Goal: Information Seeking & Learning: Learn about a topic

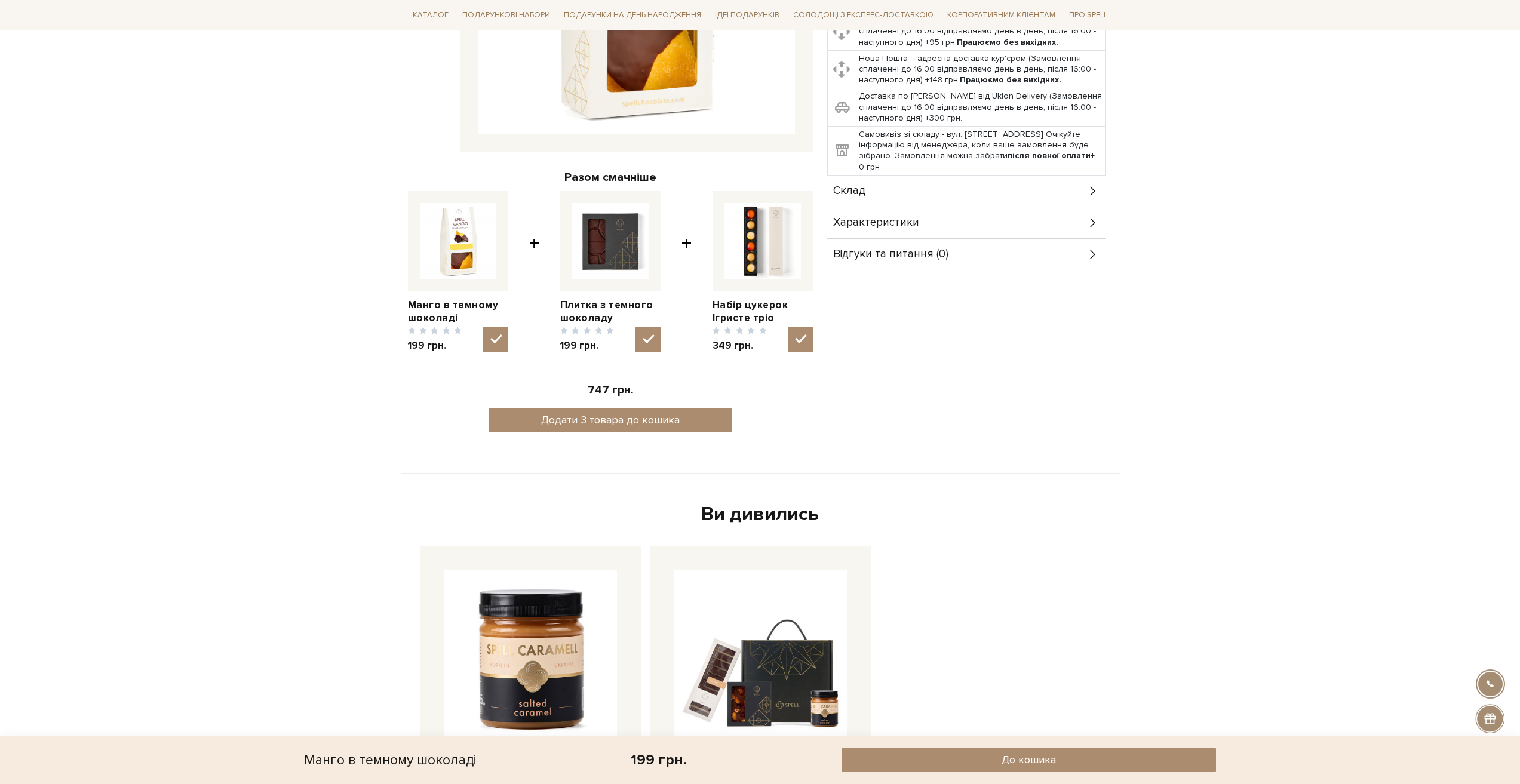
click at [1030, 410] on div "Манго в темному шоколаді 0/5 Манго без цукру у темному шоколаді — як фільм Веса…" at bounding box center [970, 122] width 300 height 645
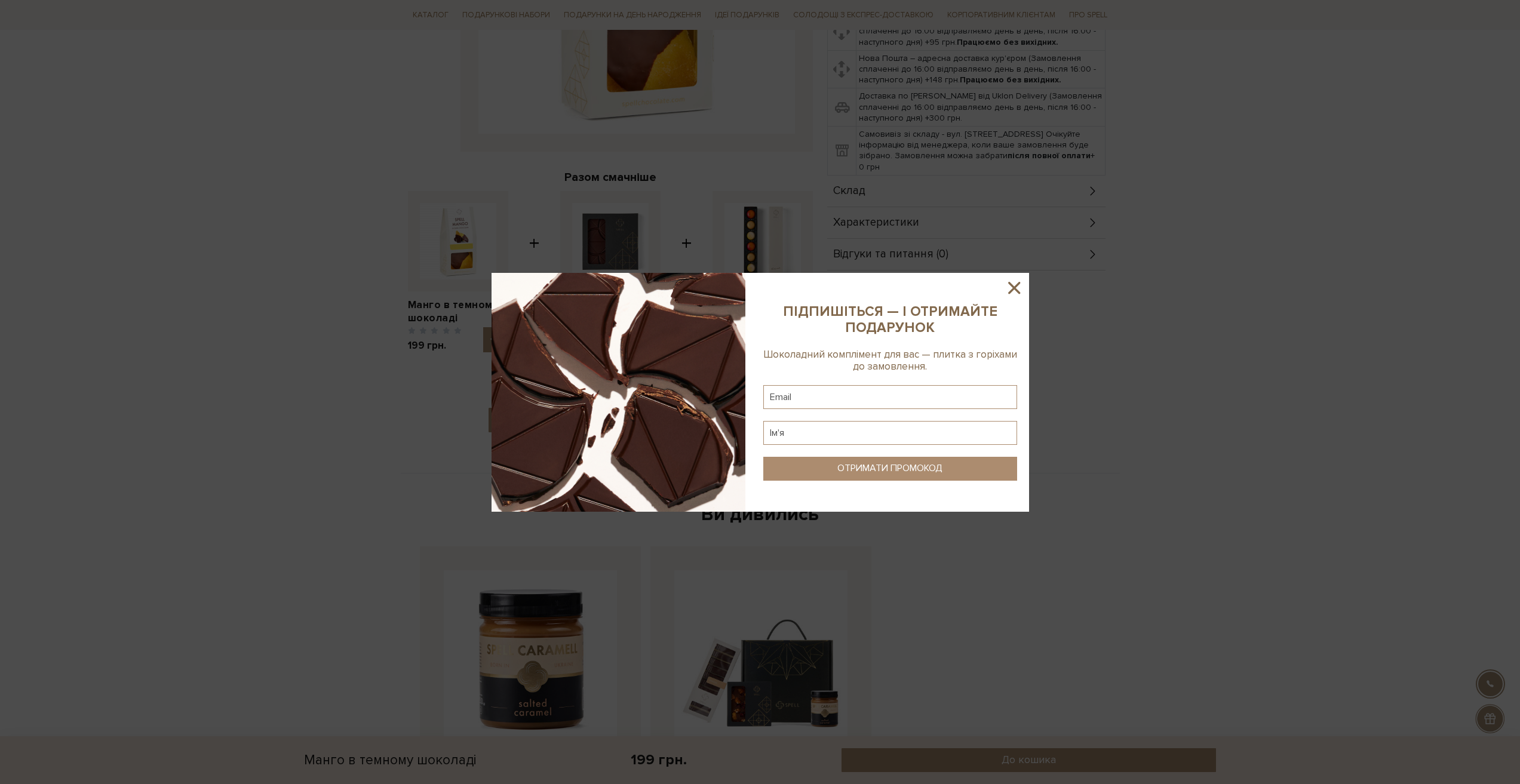
click at [1023, 282] on icon at bounding box center [1014, 287] width 20 height 20
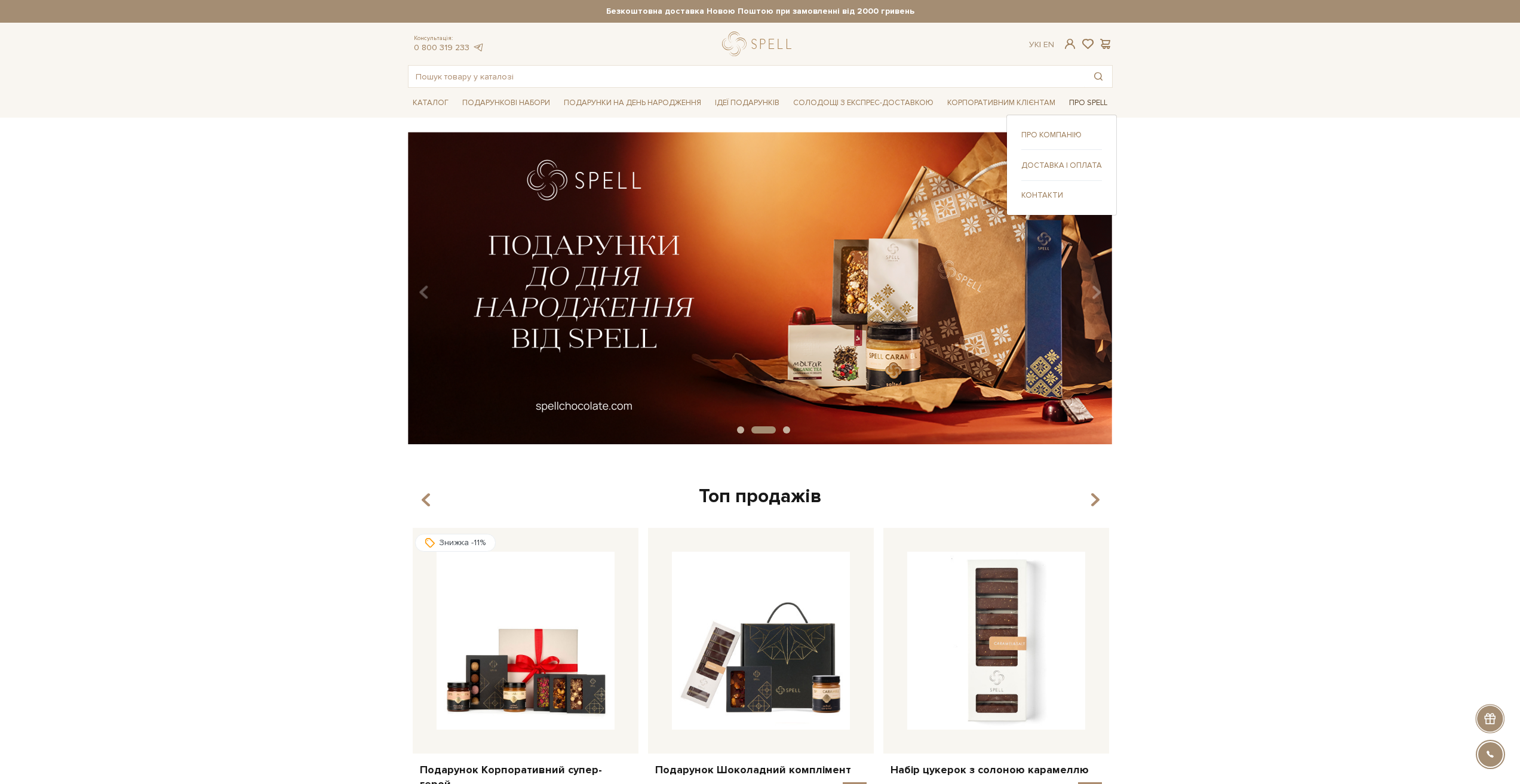
click at [1074, 100] on link "Про Spell" at bounding box center [1088, 103] width 48 height 18
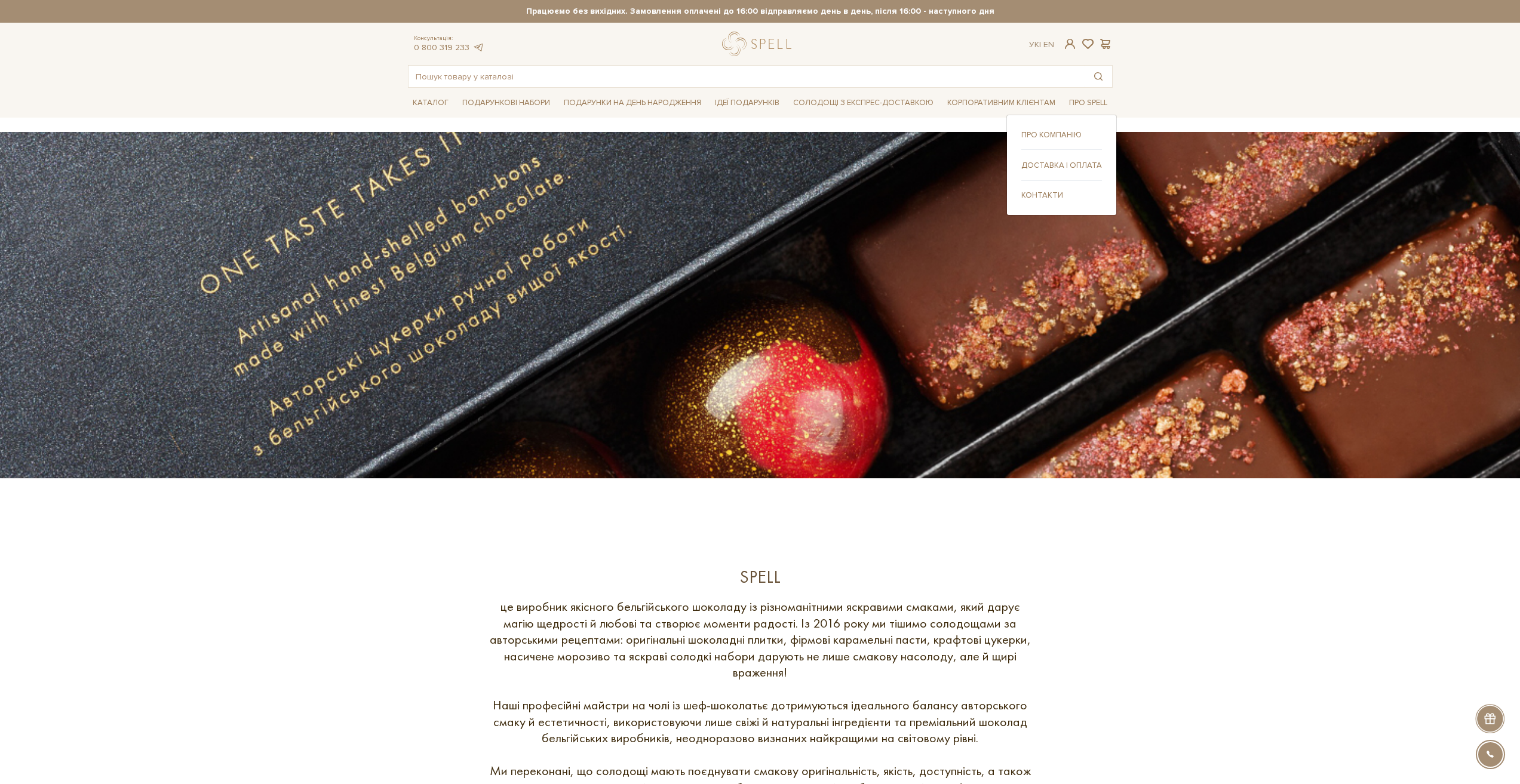
click at [1063, 135] on link "Про компанію" at bounding box center [1062, 135] width 81 height 10
click at [1051, 192] on link "Контакти" at bounding box center [1062, 195] width 81 height 10
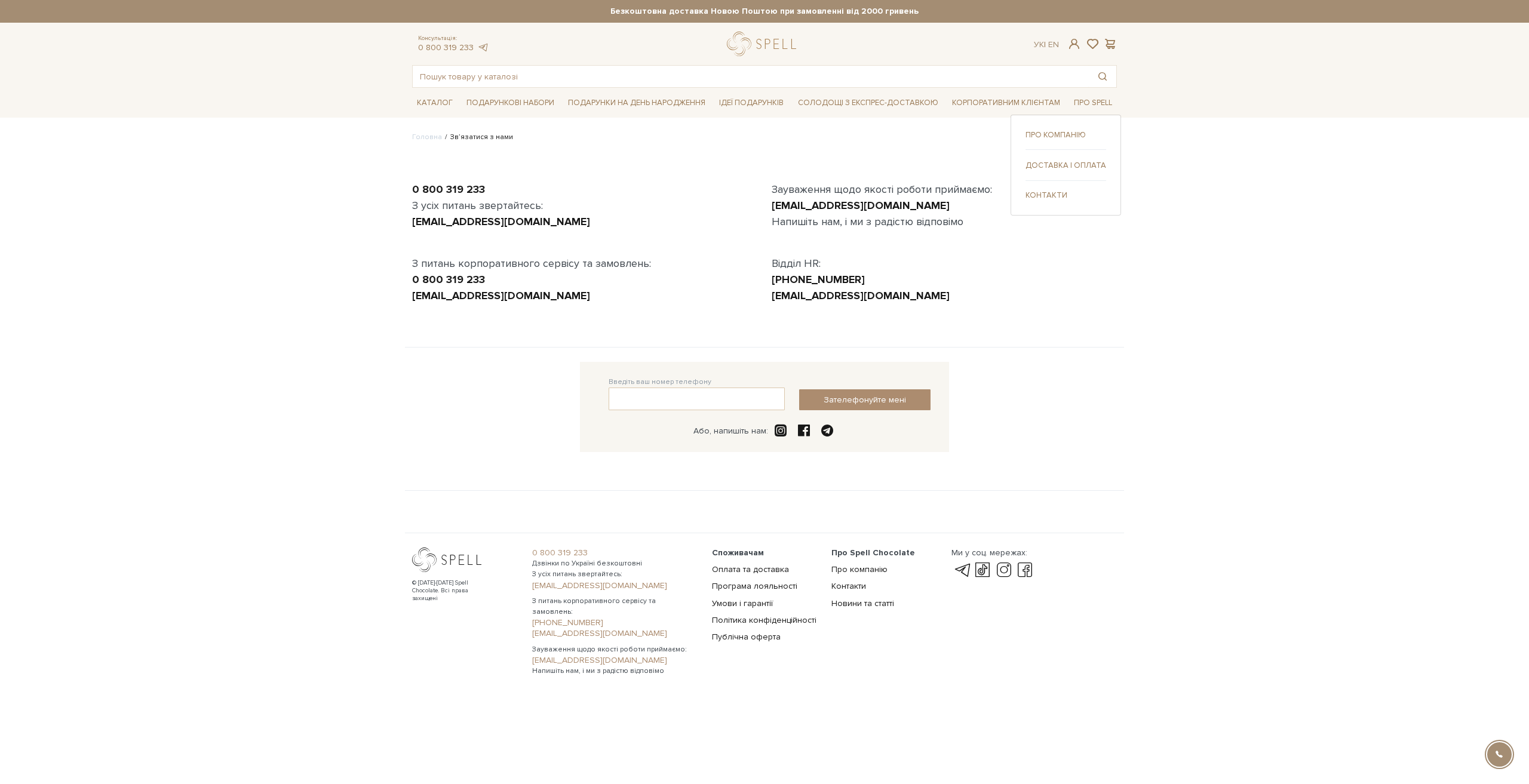
click at [1055, 166] on link "Доставка і оплата" at bounding box center [1066, 166] width 81 height 10
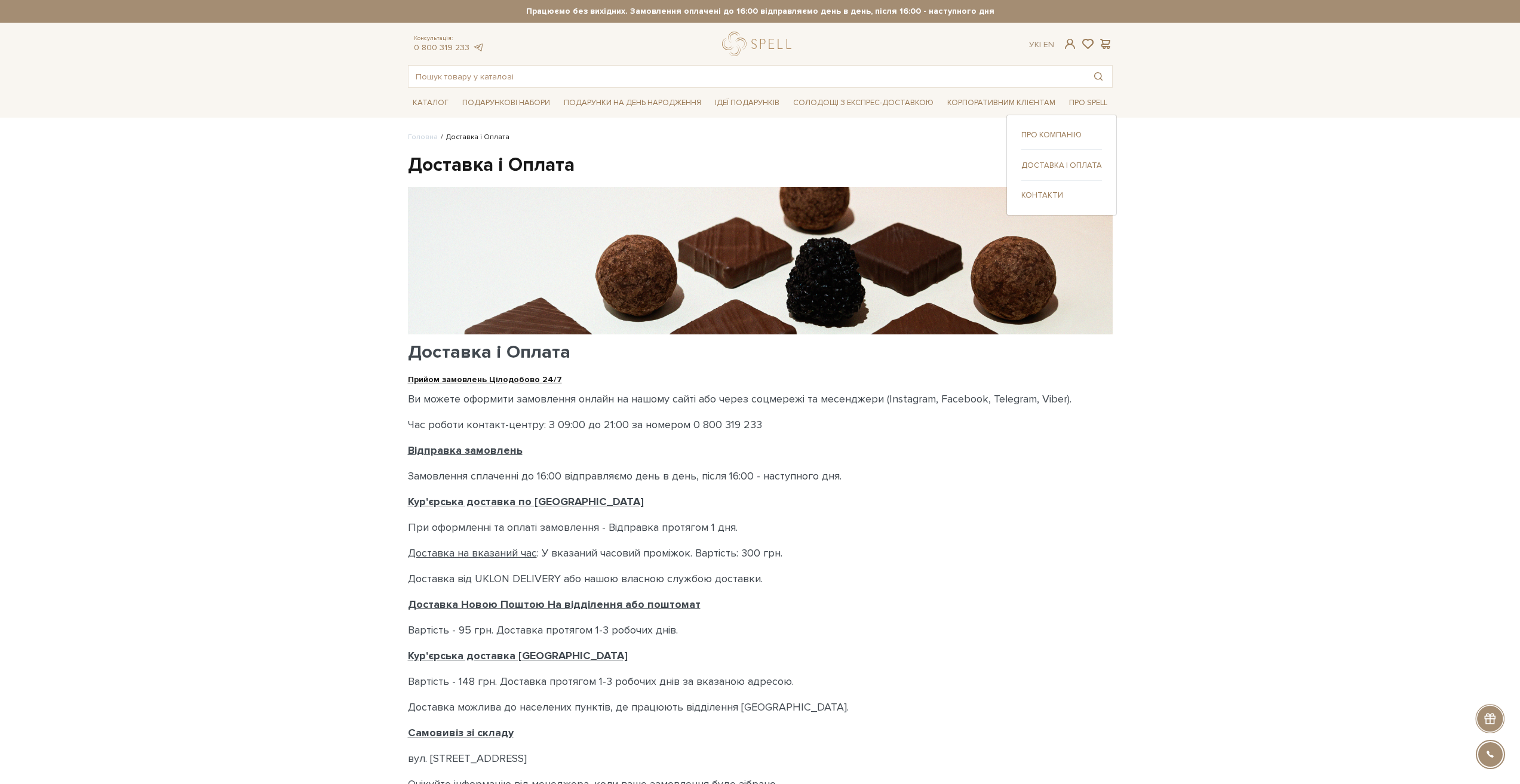
click at [1087, 128] on div "Про компанію Доставка і оплата" at bounding box center [1062, 165] width 111 height 101
click at [1059, 134] on link "Про компанію" at bounding box center [1062, 135] width 81 height 10
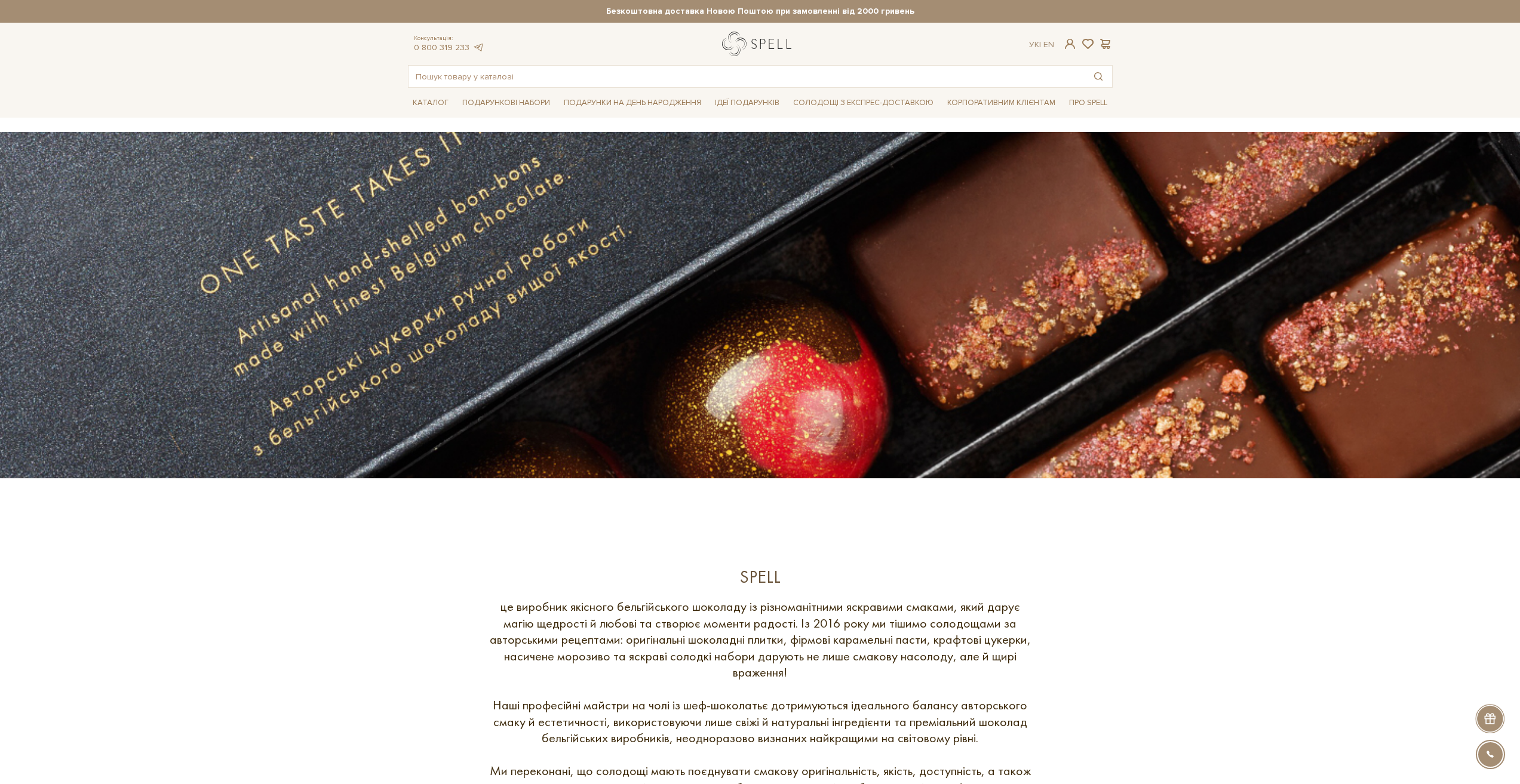
click at [774, 35] on link "logo" at bounding box center [759, 44] width 75 height 25
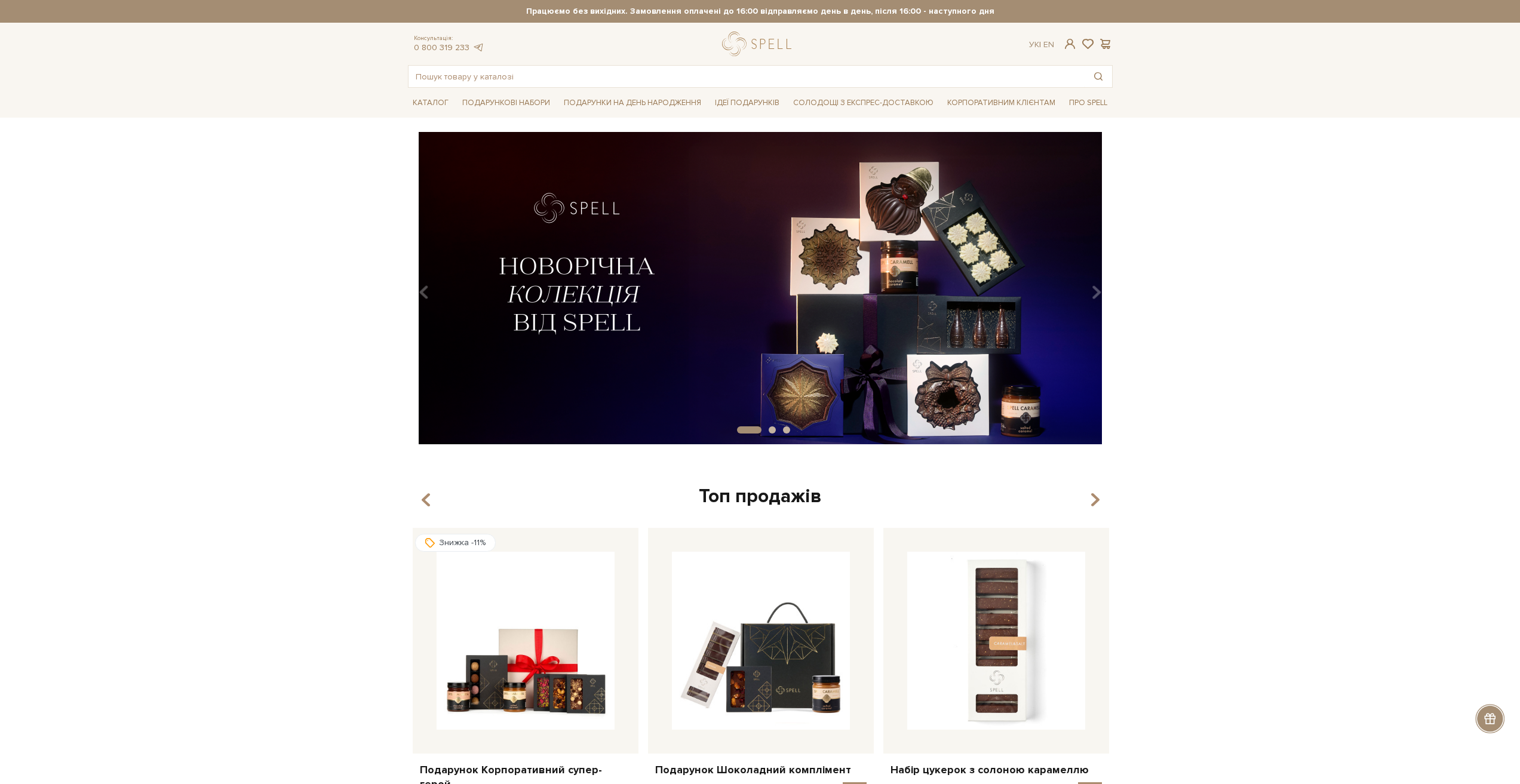
click at [744, 46] on div at bounding box center [759, 44] width 75 height 25
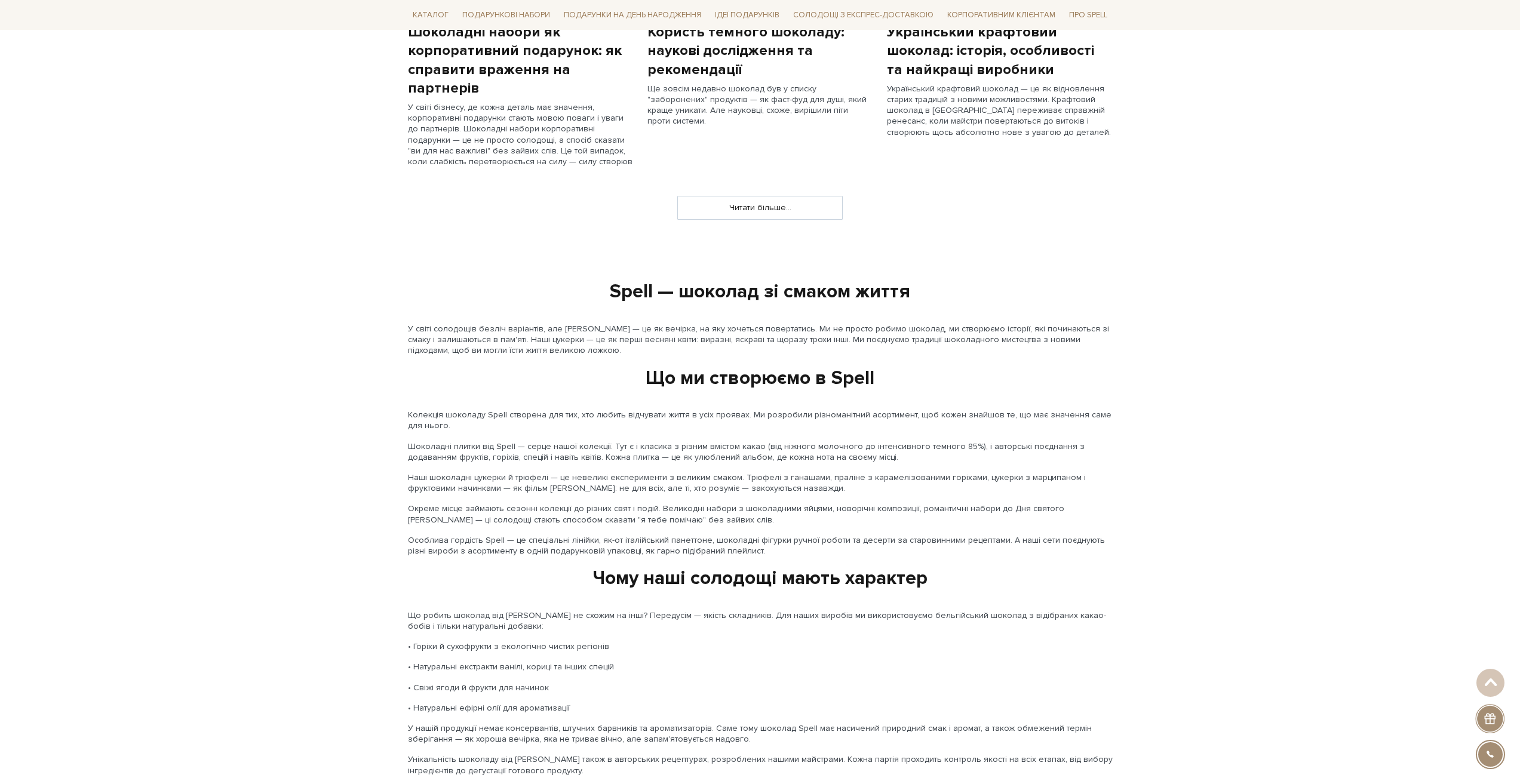
scroll to position [1135, 0]
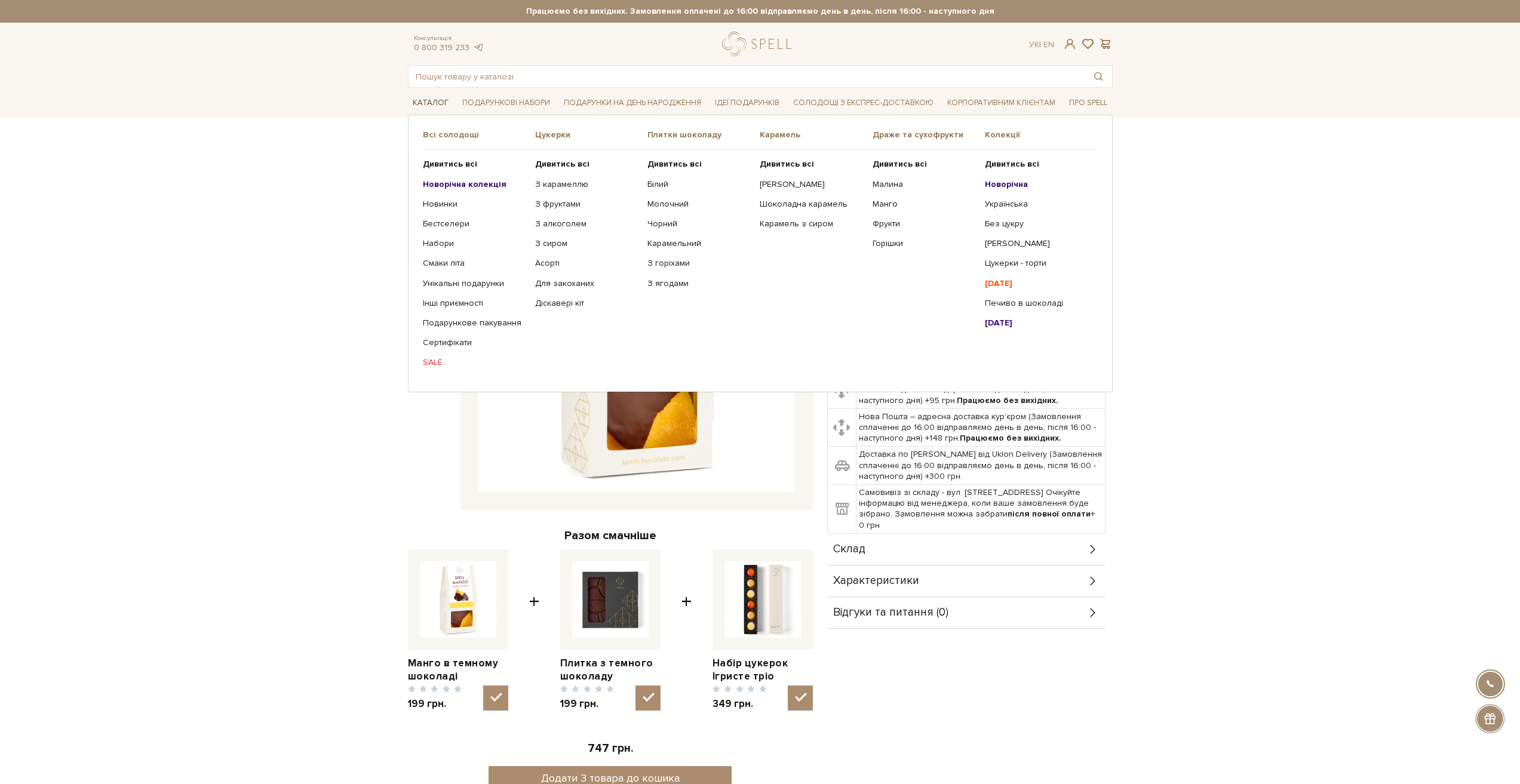
click at [427, 97] on link "Каталог" at bounding box center [431, 103] width 46 height 18
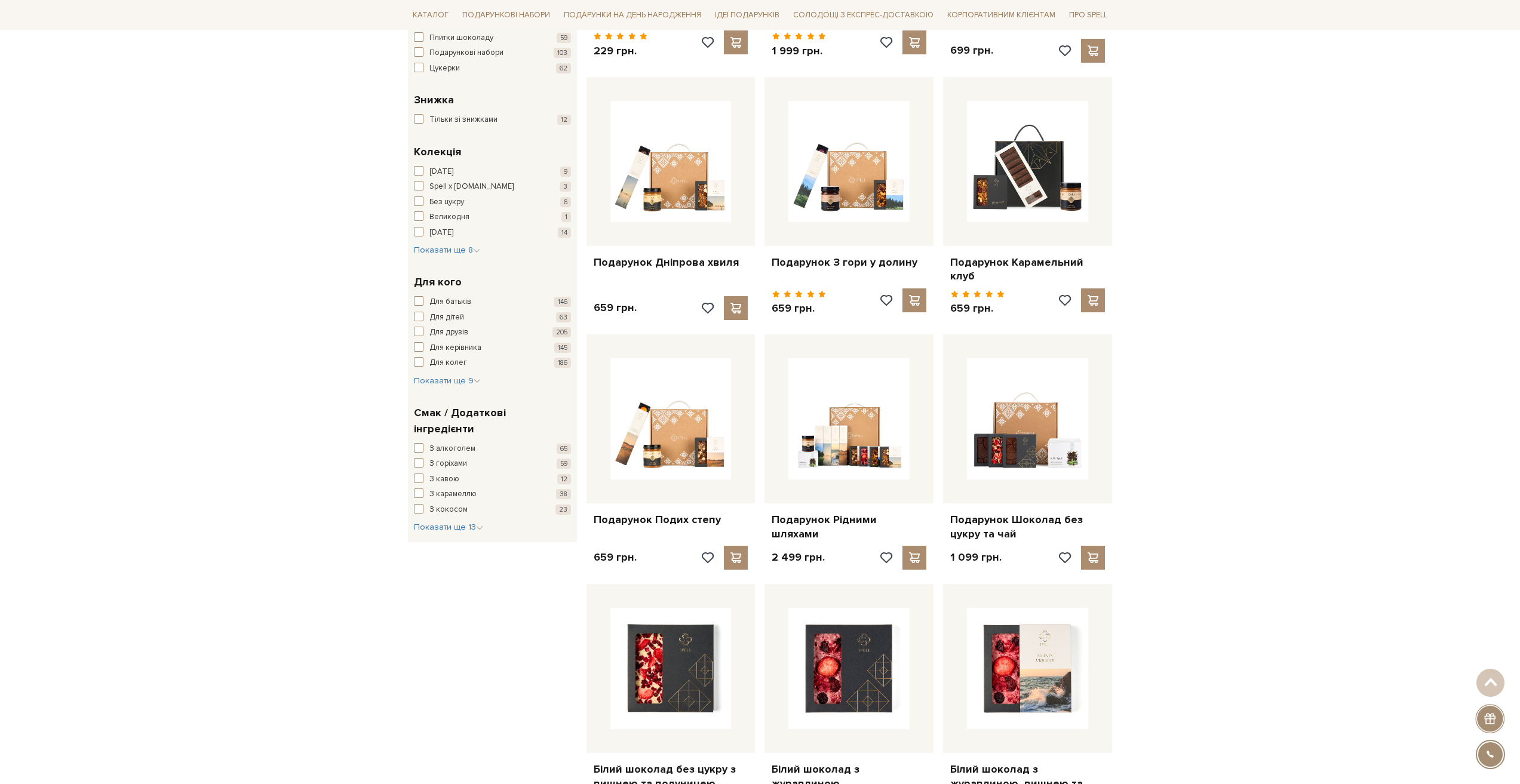
scroll to position [478, 0]
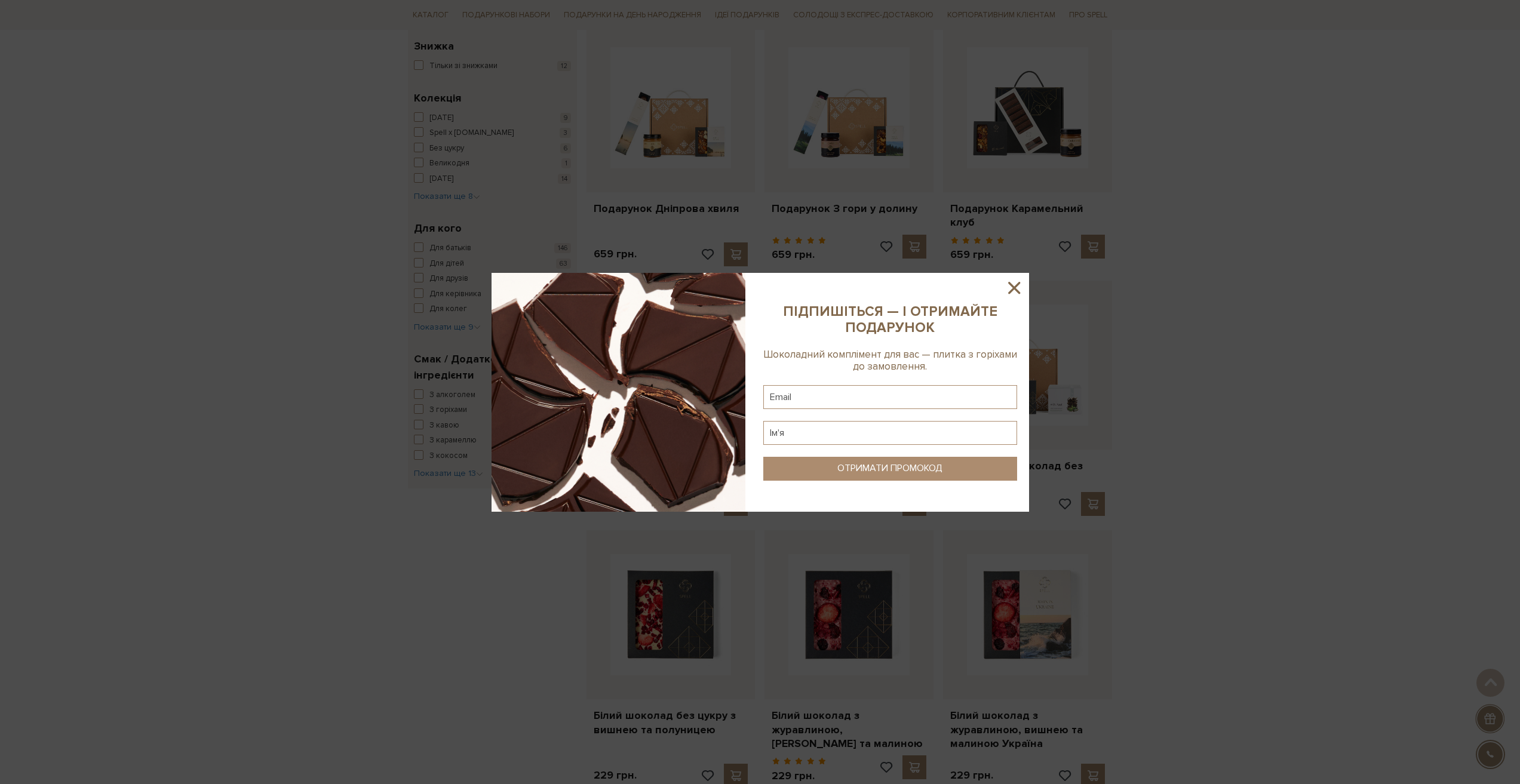
click at [1017, 293] on icon at bounding box center [1014, 287] width 12 height 12
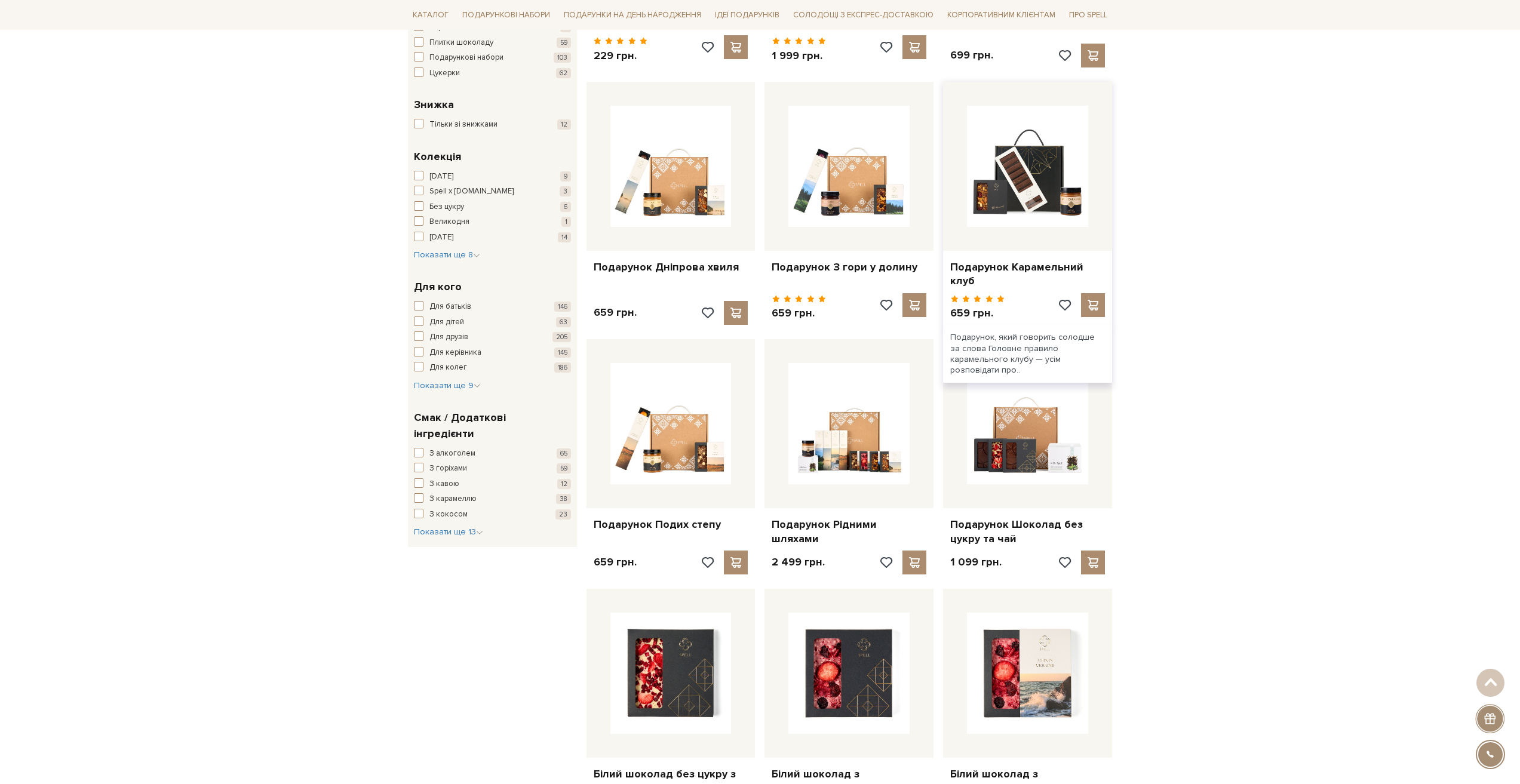
scroll to position [418, 0]
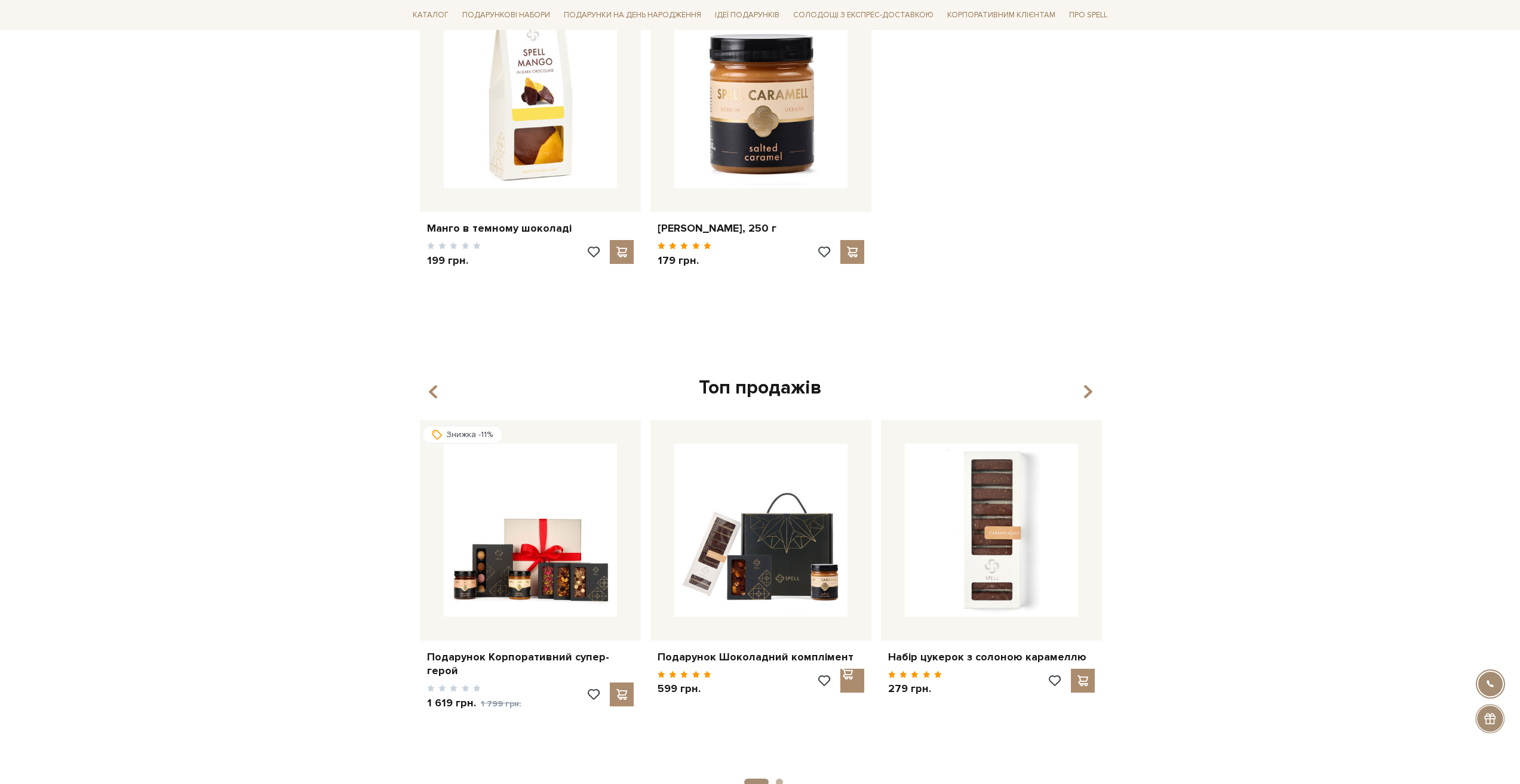
scroll to position [1075, 0]
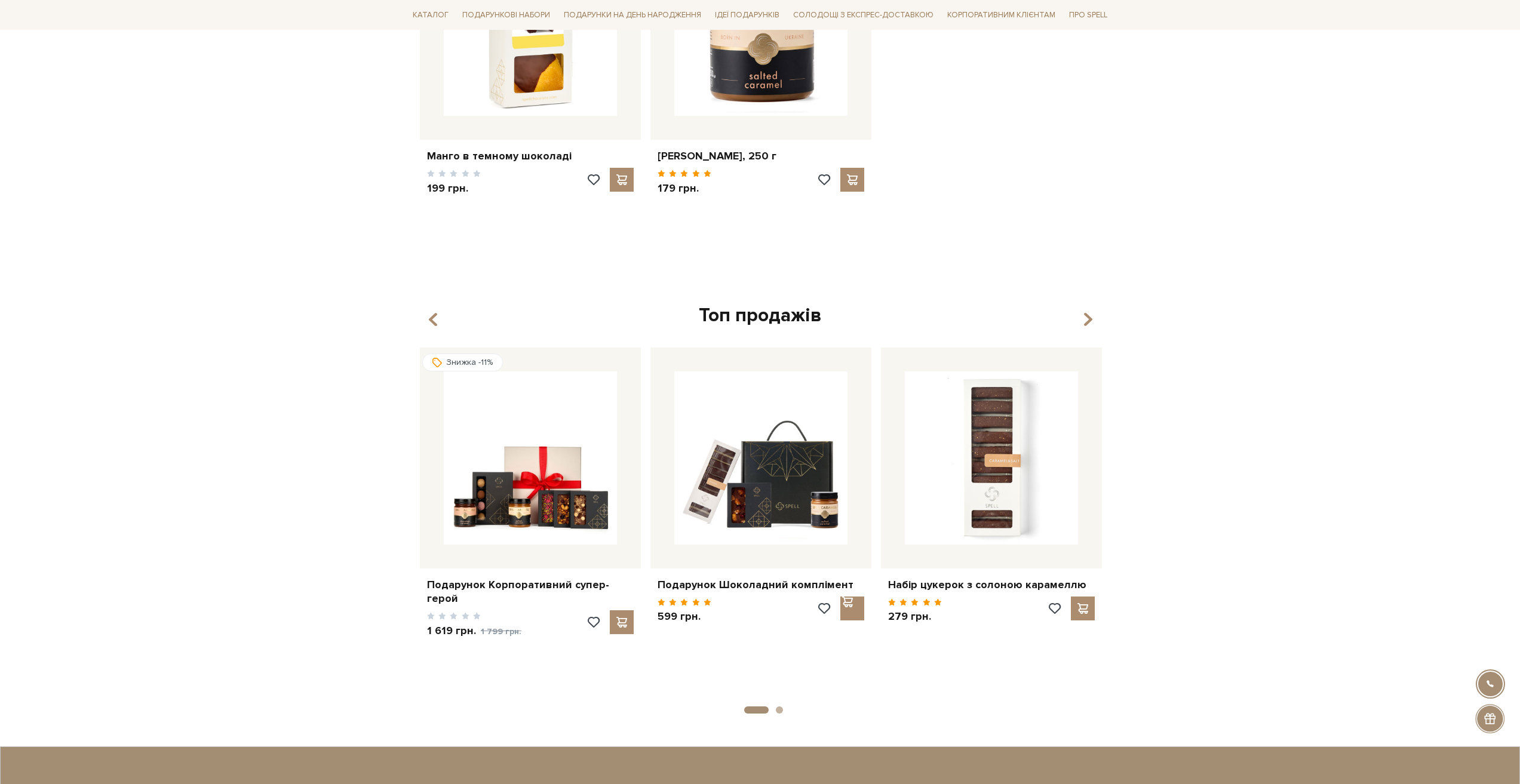
click at [778, 706] on button "2" at bounding box center [779, 710] width 7 height 7
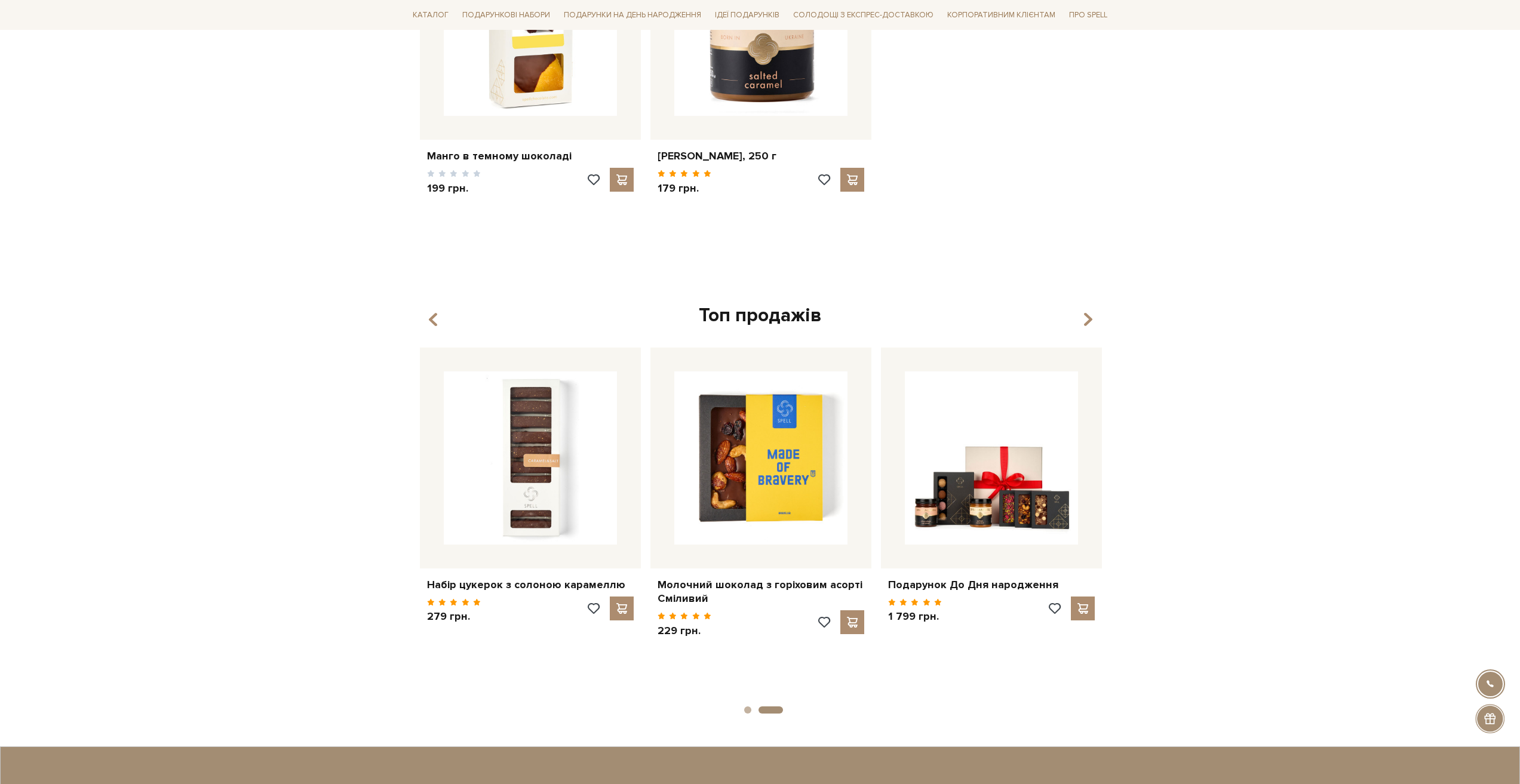
click at [752, 706] on li "2" at bounding box center [767, 710] width 32 height 7
click at [747, 706] on button "1" at bounding box center [748, 710] width 7 height 7
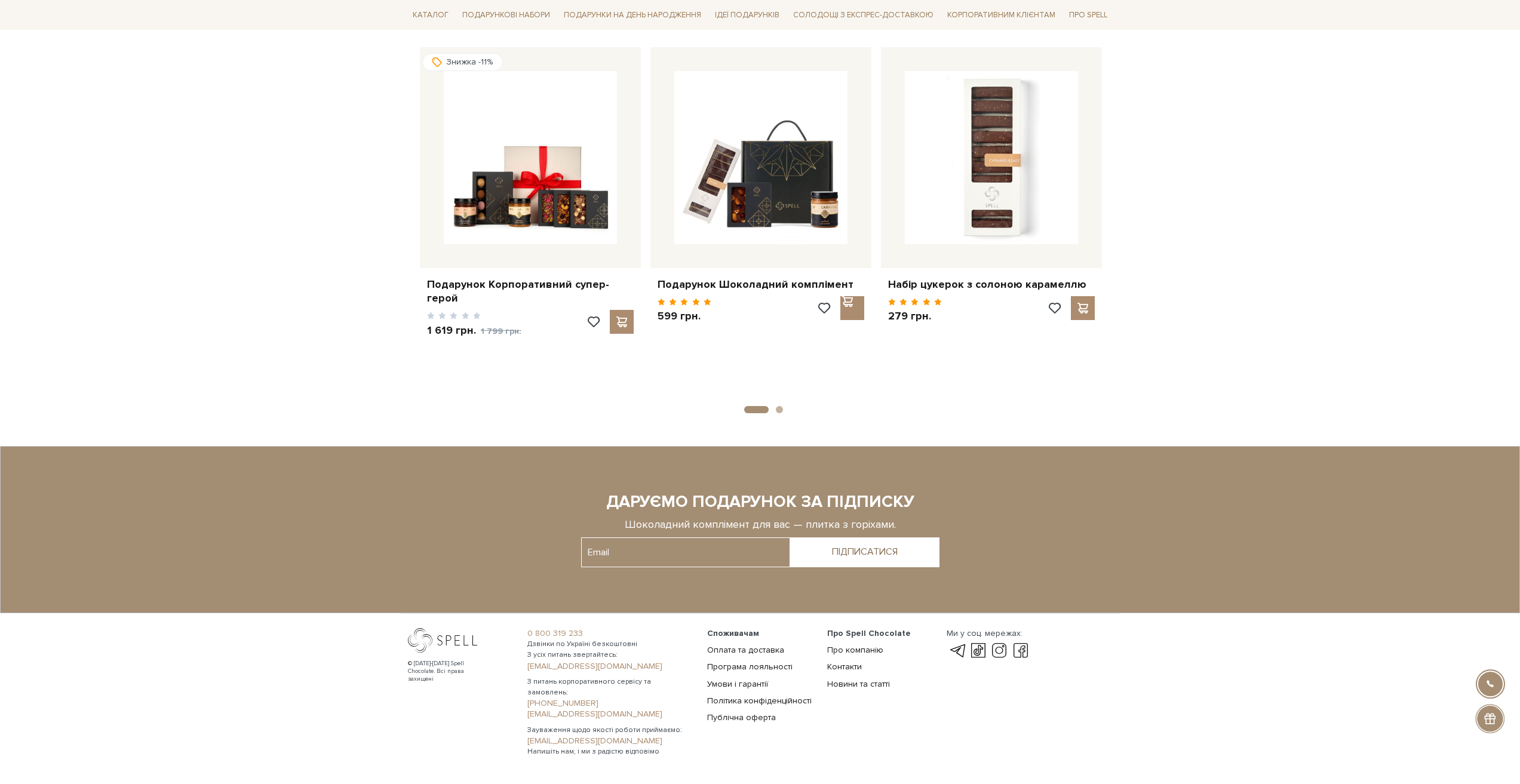
scroll to position [1395, 0]
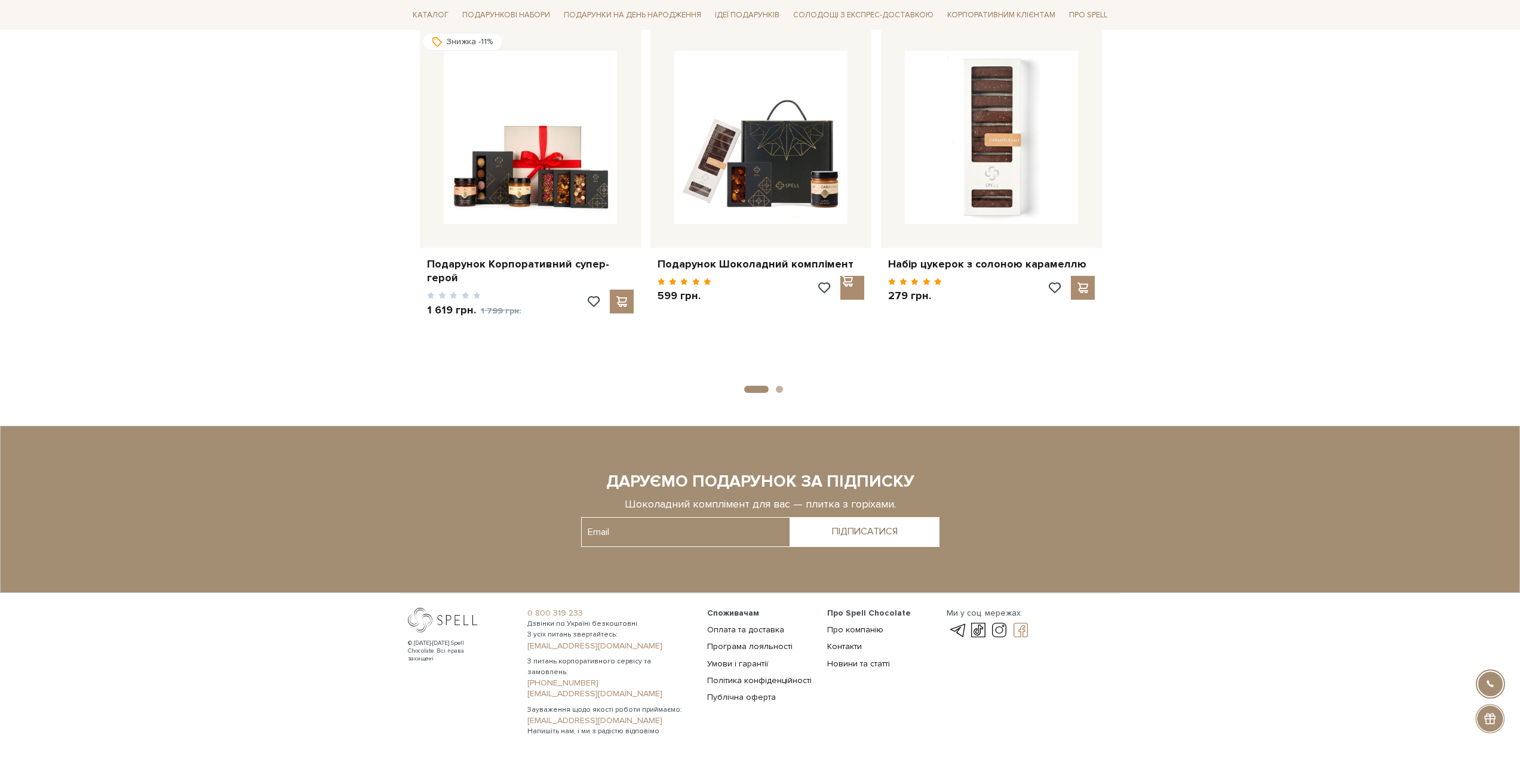
click at [1014, 624] on link at bounding box center [1020, 631] width 20 height 14
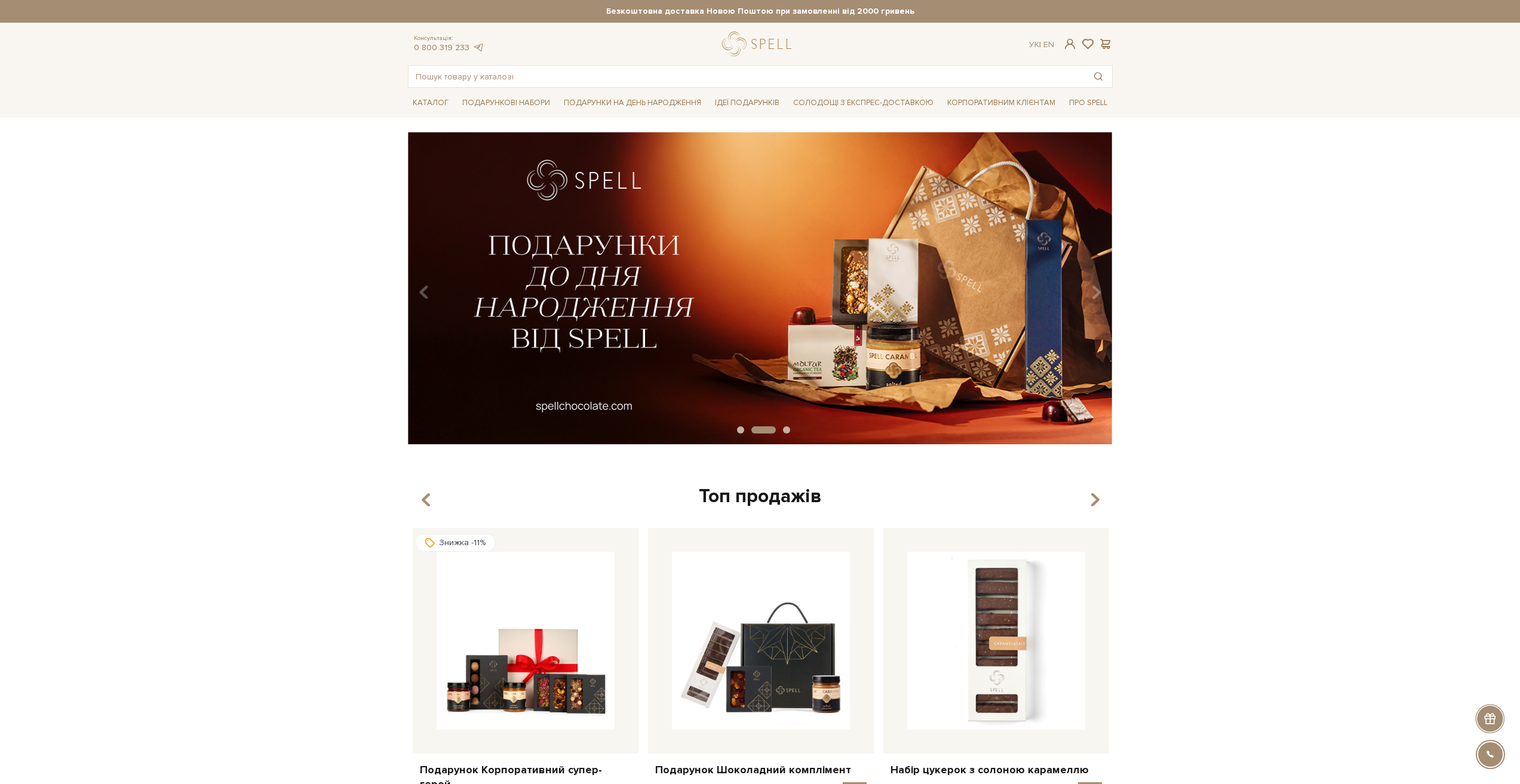
drag, startPoint x: 1166, startPoint y: 289, endPoint x: 1249, endPoint y: 289, distance: 83.0
click at [1179, 289] on div "slide 3 of 3" at bounding box center [760, 283] width 1520 height 304
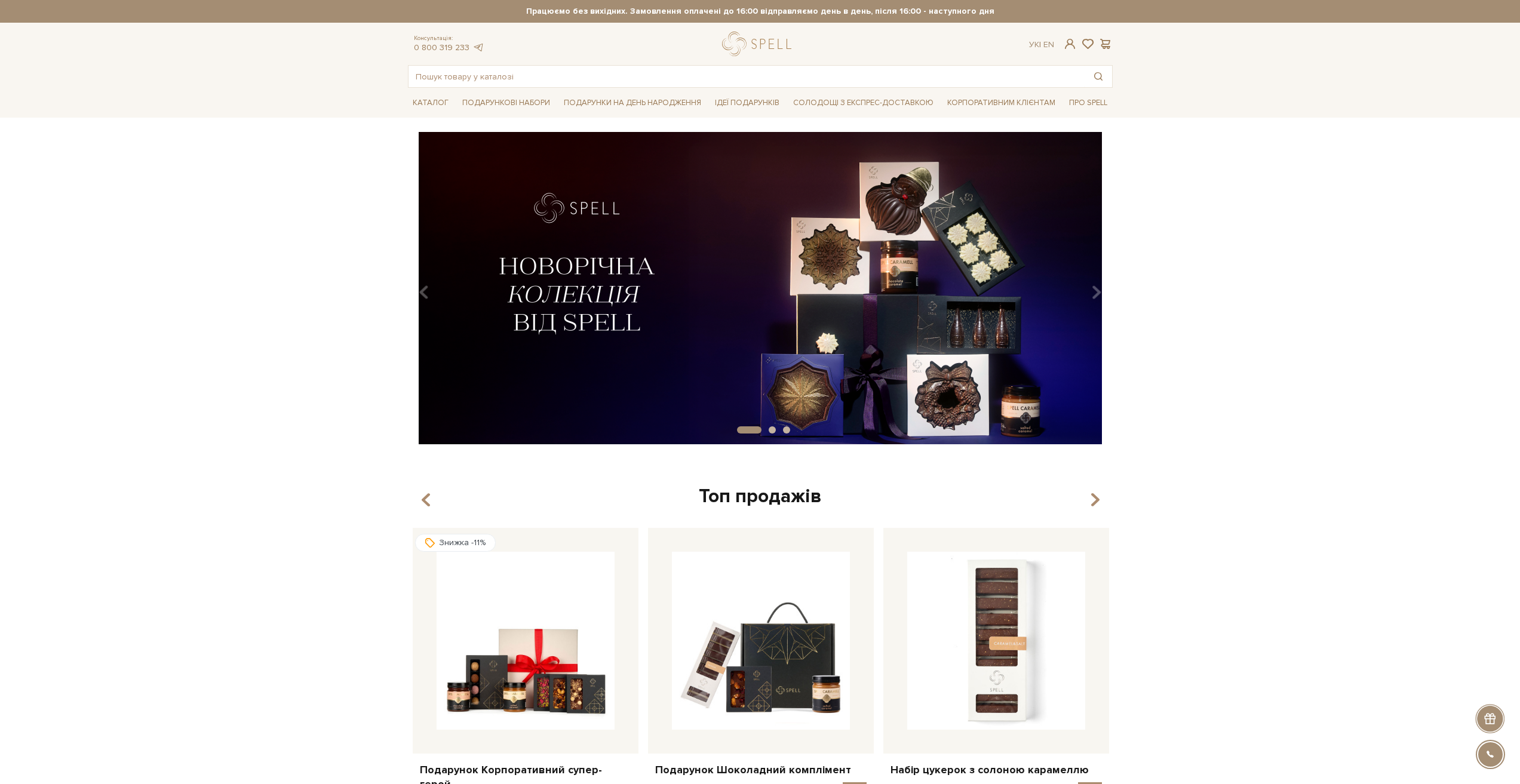
drag, startPoint x: 678, startPoint y: 289, endPoint x: 353, endPoint y: 231, distance: 330.1
click at [475, 261] on img at bounding box center [760, 287] width 705 height 312
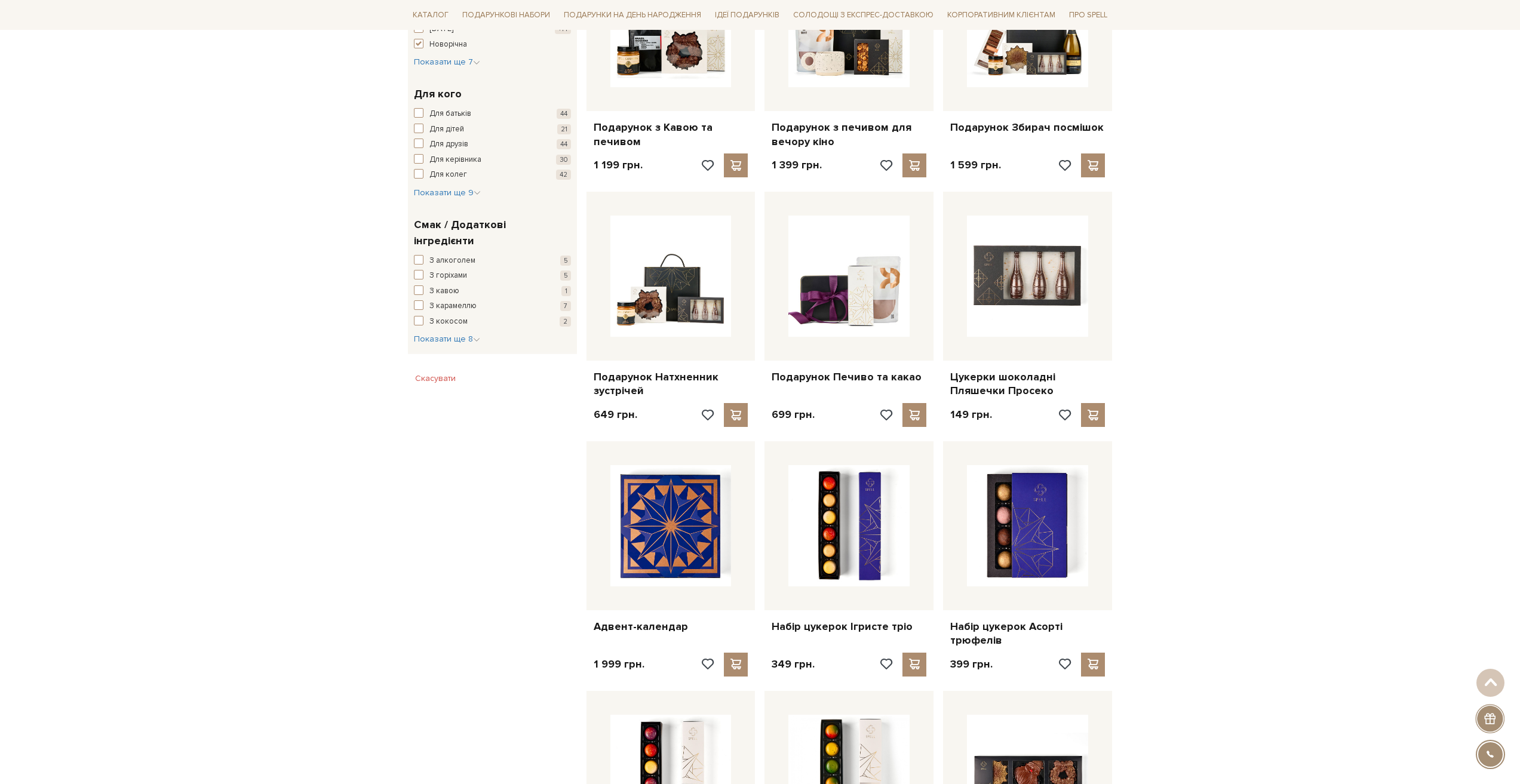
scroll to position [538, 0]
